Goal: Browse casually

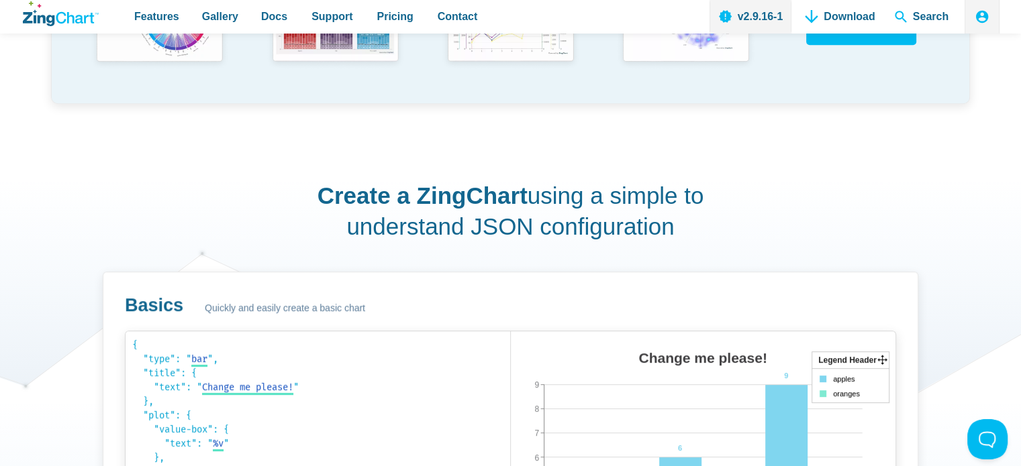
scroll to position [201, 0]
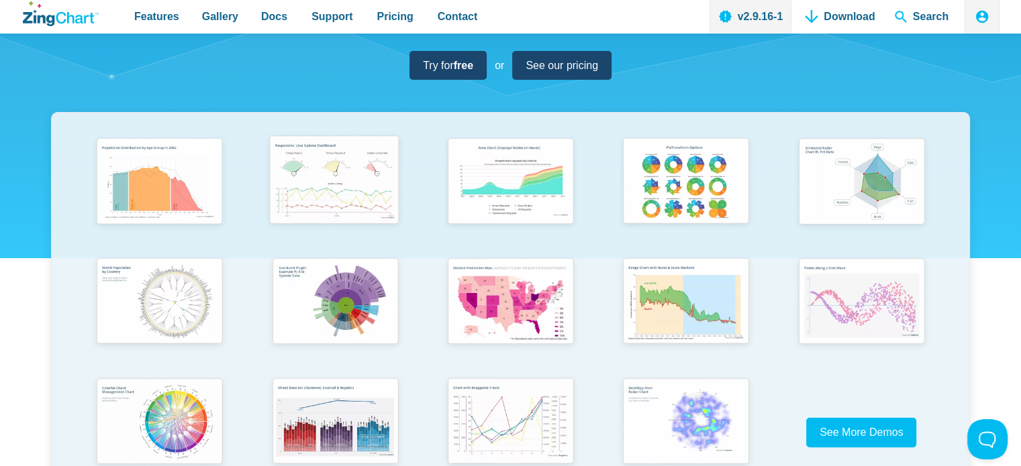
click at [341, 182] on img "App Content" at bounding box center [333, 181] width 144 height 103
click at [152, 178] on img "App Content" at bounding box center [158, 181] width 144 height 103
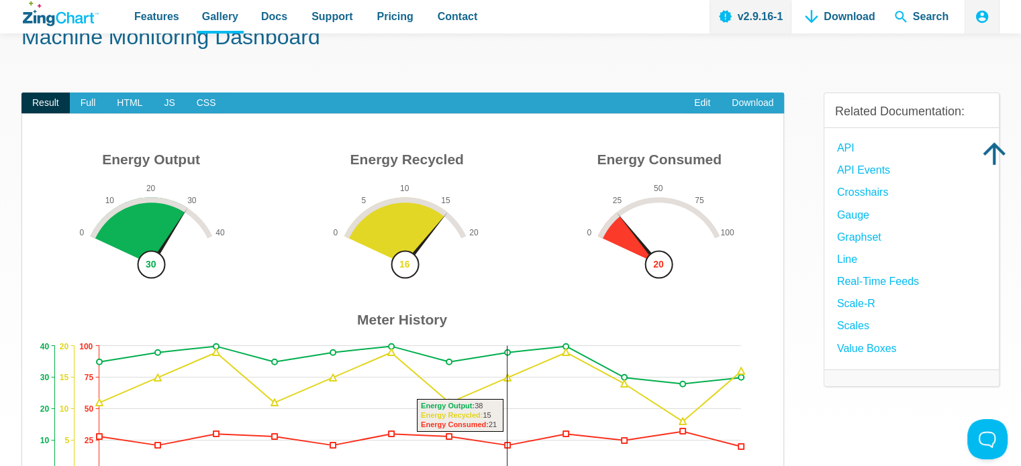
scroll to position [67, 0]
